Goal: Task Accomplishment & Management: Manage account settings

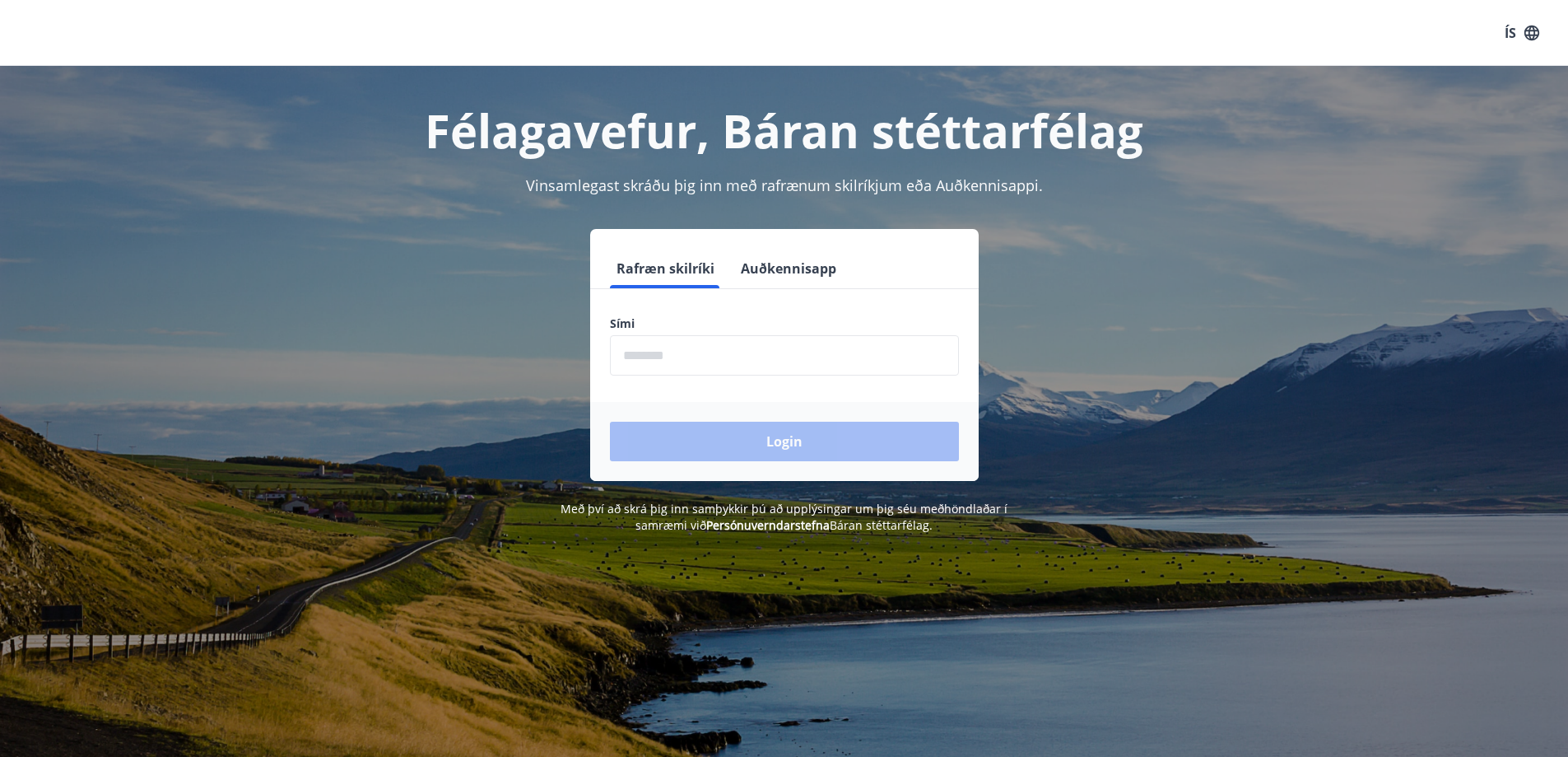
click at [667, 364] on input "phone" at bounding box center [784, 355] width 349 height 40
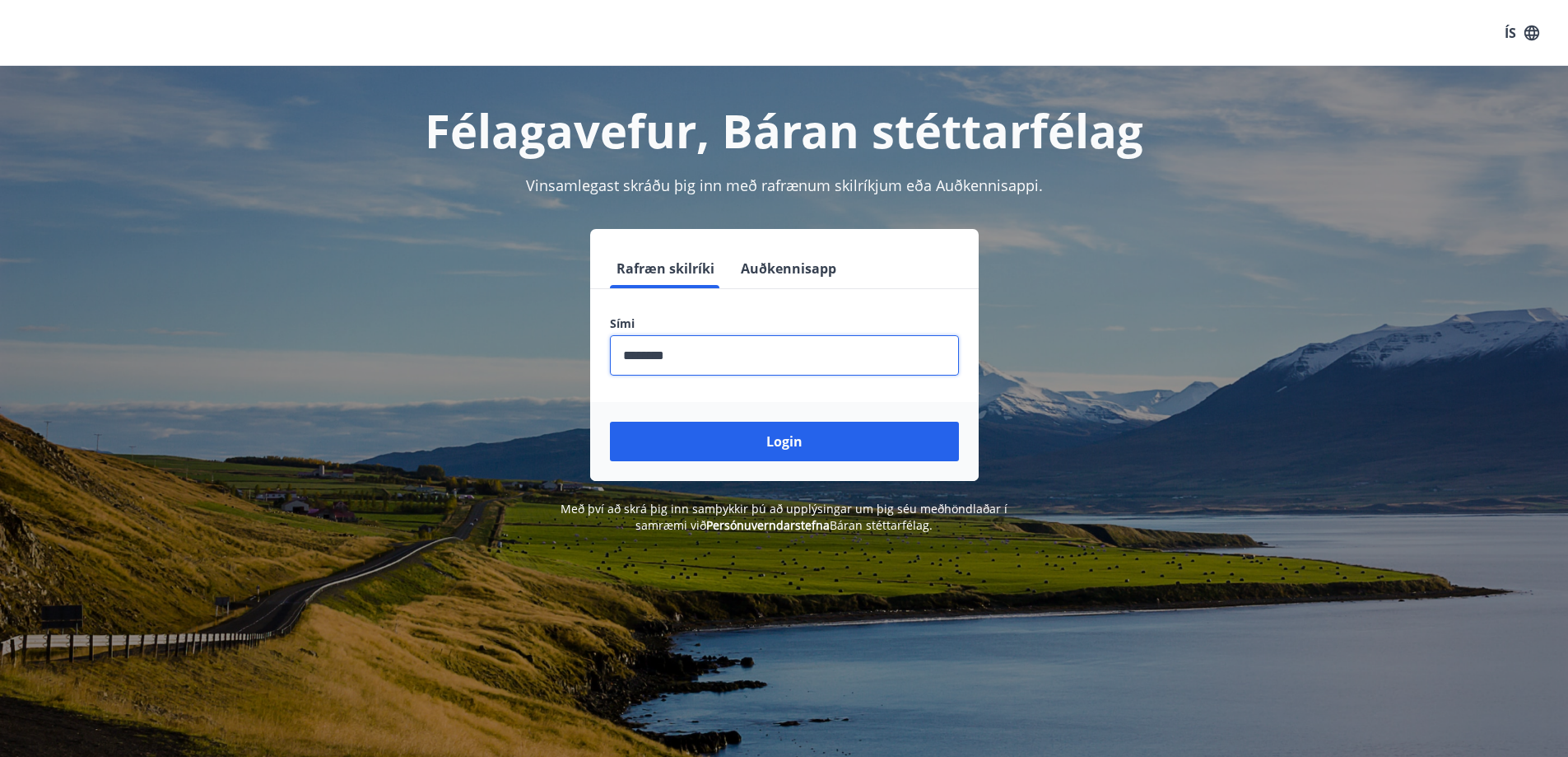
type input "********"
click at [610, 421] on button "Login" at bounding box center [784, 440] width 349 height 39
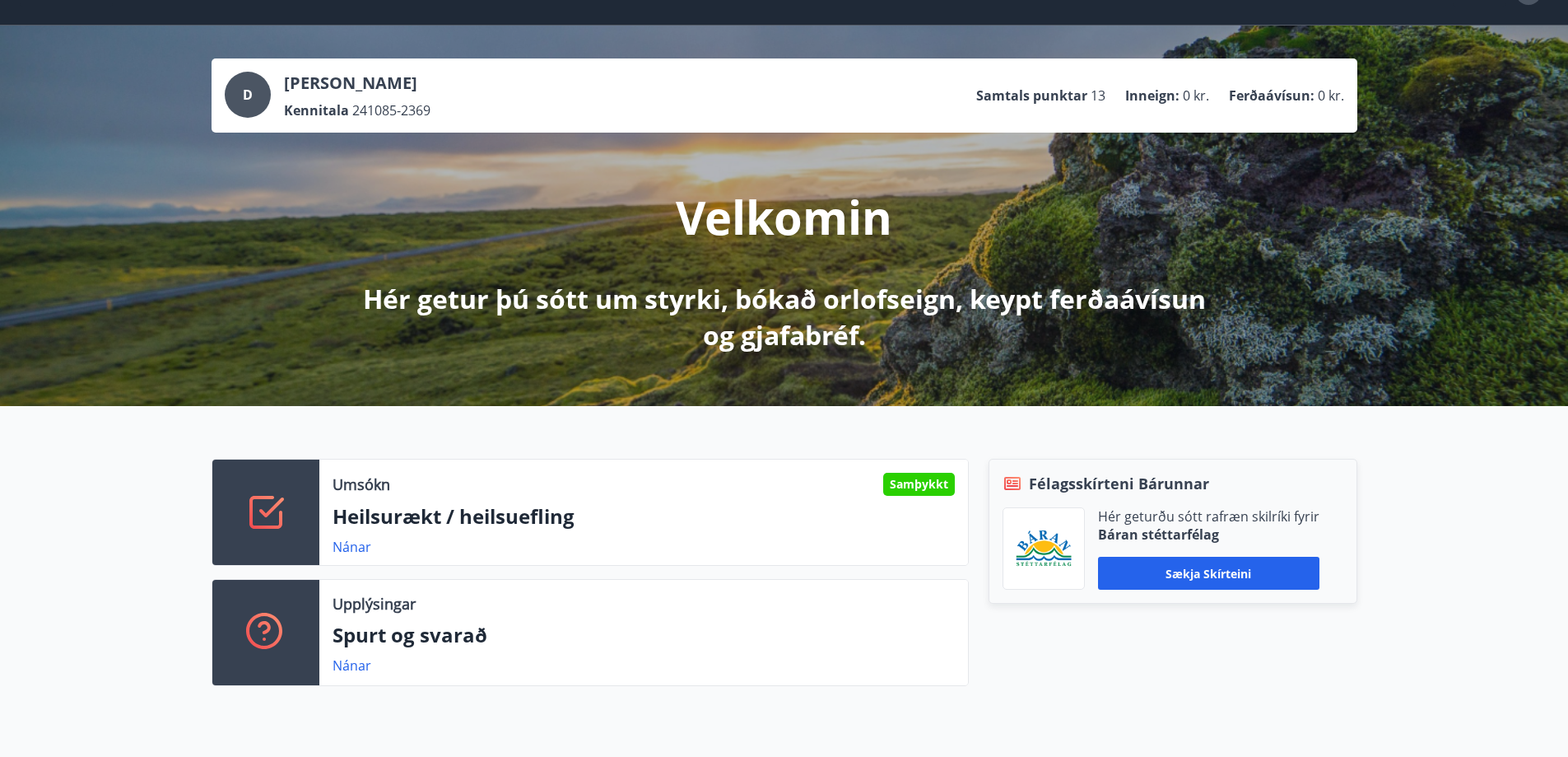
scroll to position [82, 0]
